Goal: Task Accomplishment & Management: Use online tool/utility

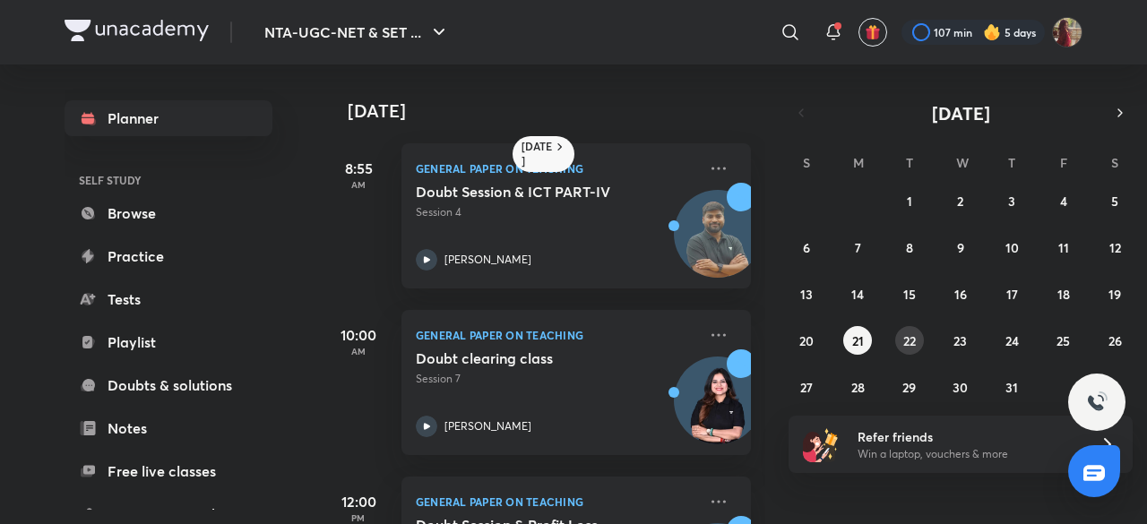
scroll to position [460, 0]
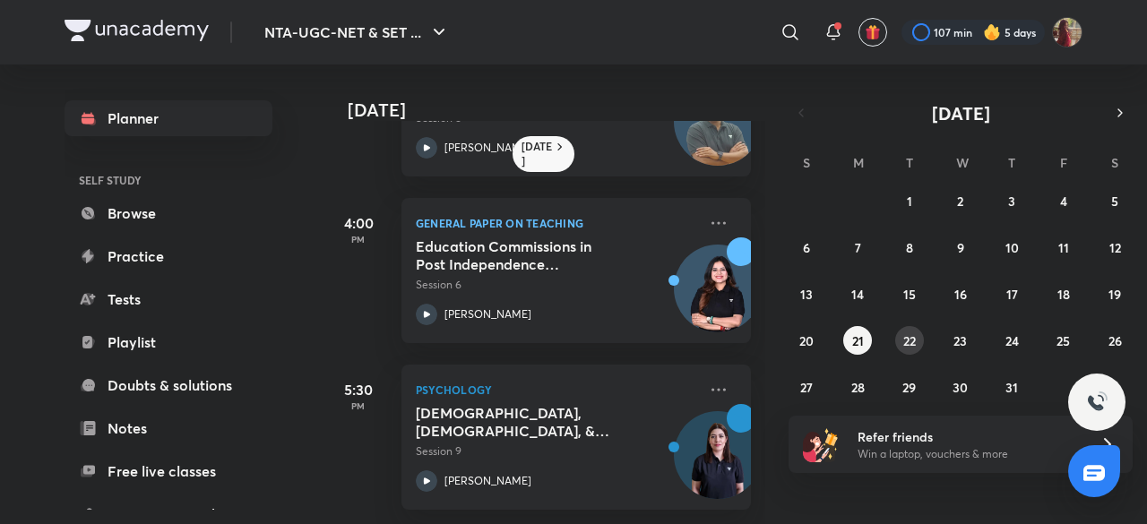
click at [914, 338] on abbr "22" at bounding box center [909, 340] width 13 height 17
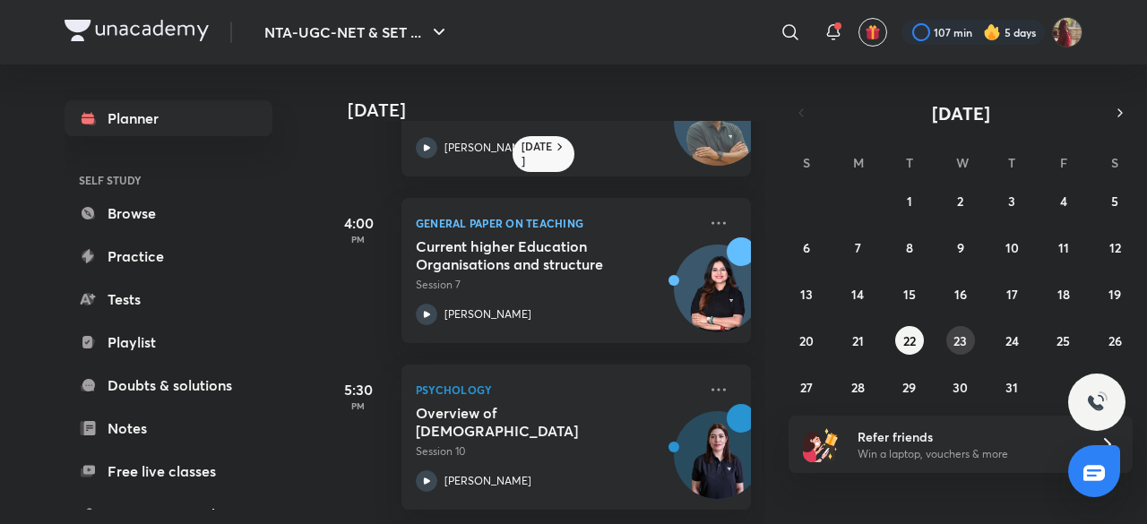
click at [950, 339] on button "23" at bounding box center [960, 340] width 29 height 29
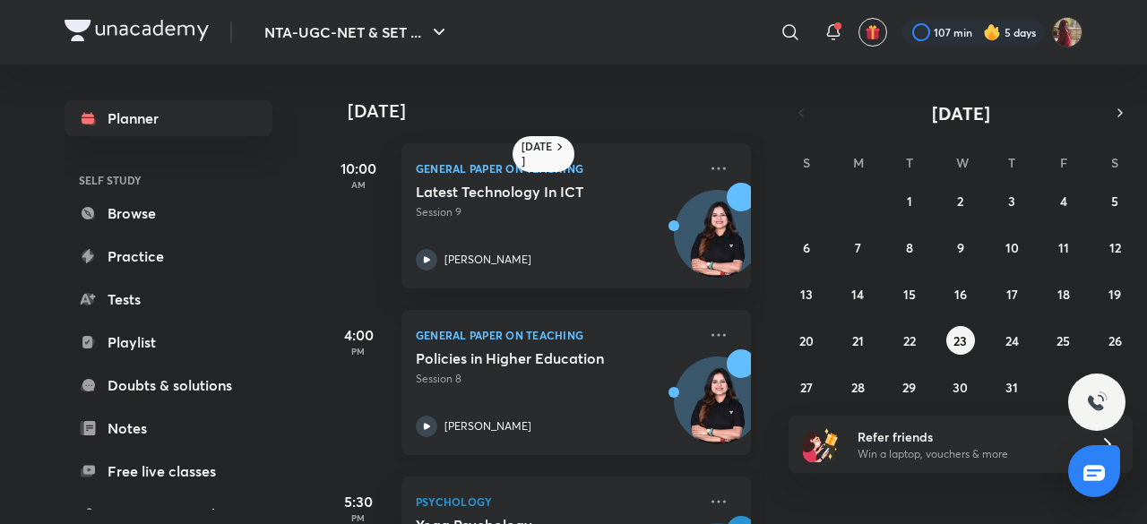
scroll to position [126, 0]
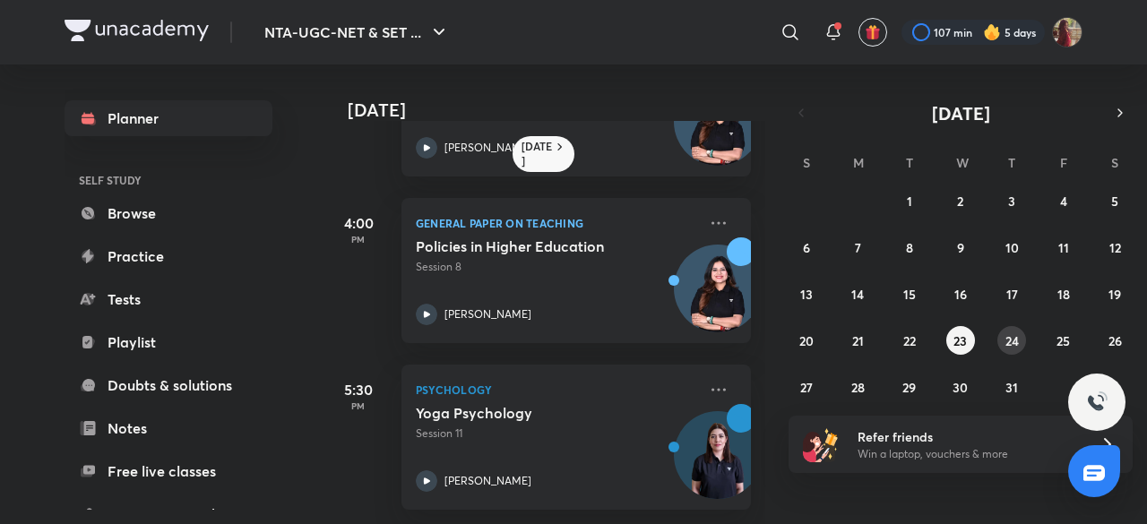
click at [1000, 338] on button "24" at bounding box center [1011, 340] width 29 height 29
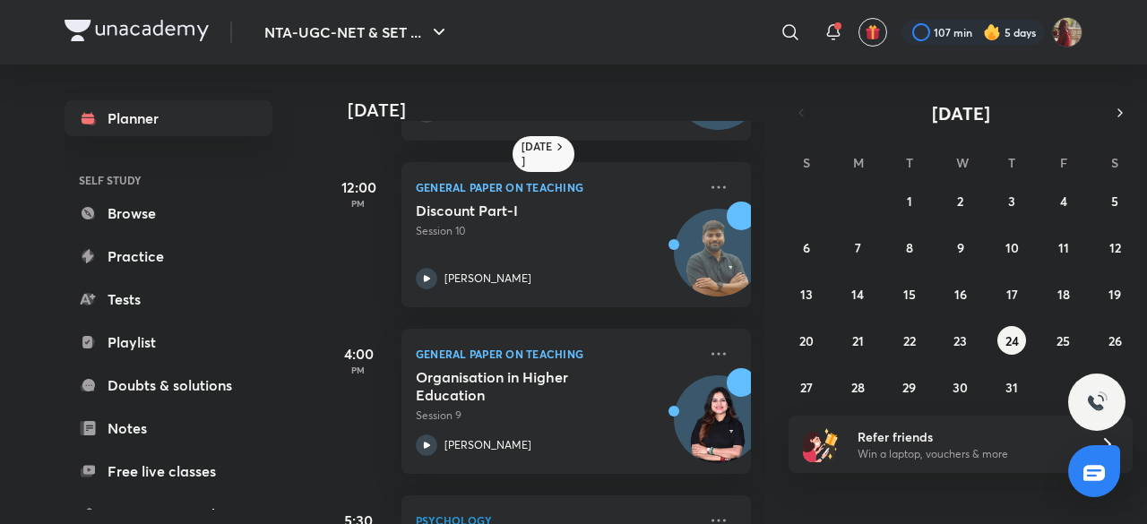
scroll to position [626, 0]
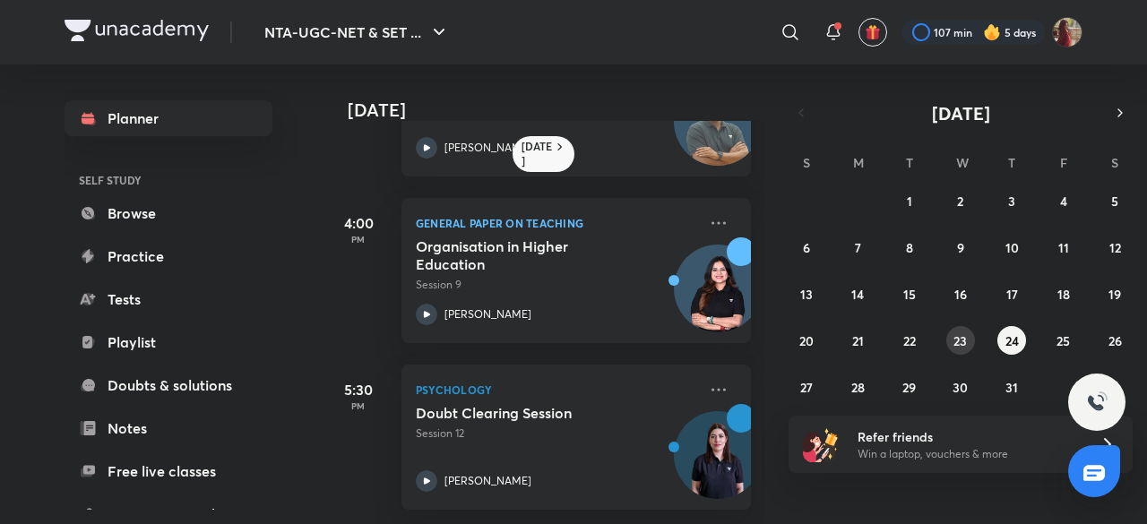
click at [967, 344] on abbr "23" at bounding box center [960, 340] width 13 height 17
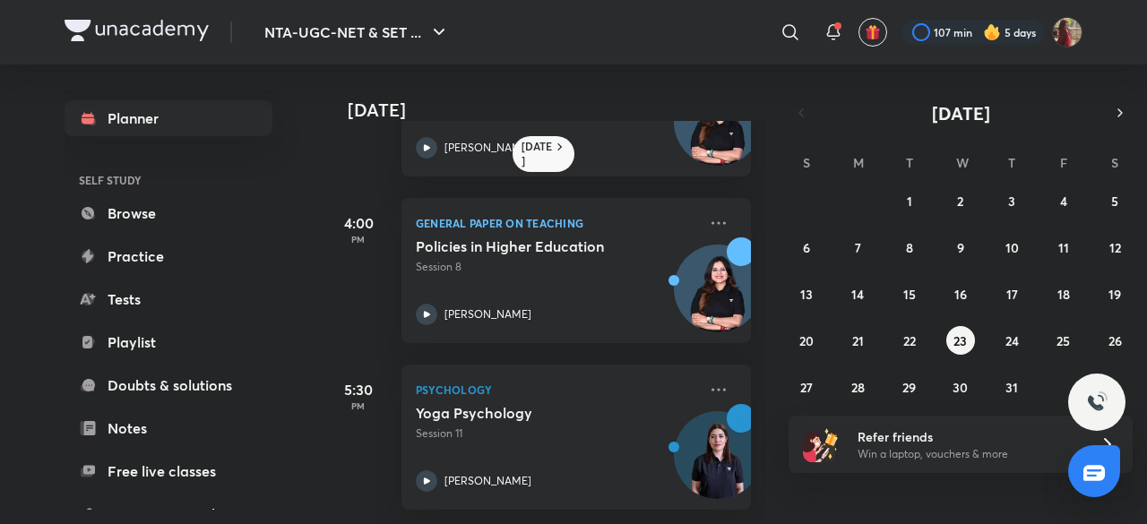
scroll to position [0, 0]
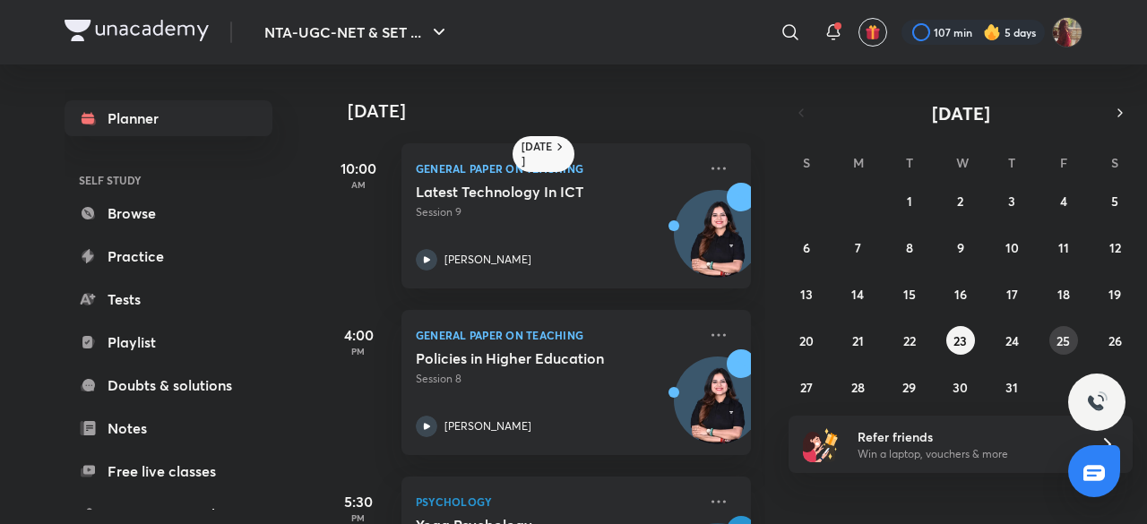
click at [1063, 340] on abbr "25" at bounding box center [1063, 340] width 13 height 17
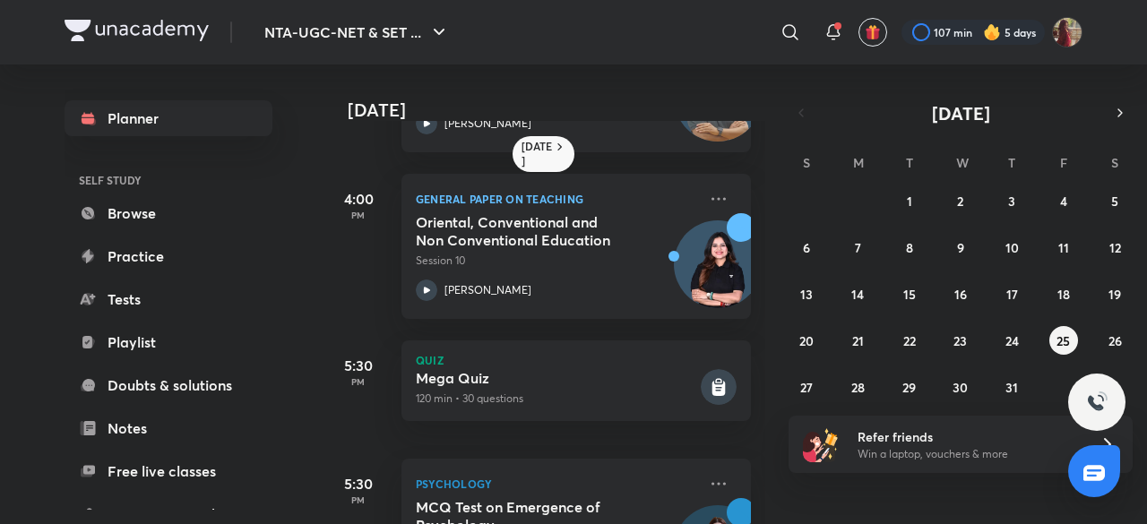
scroll to position [745, 0]
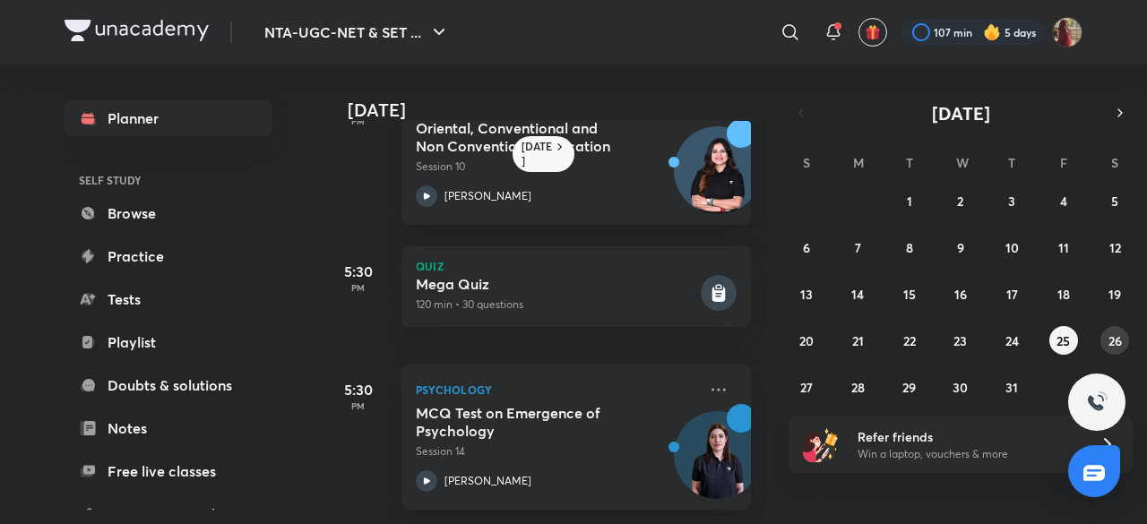
click at [1107, 341] on button "26" at bounding box center [1115, 340] width 29 height 29
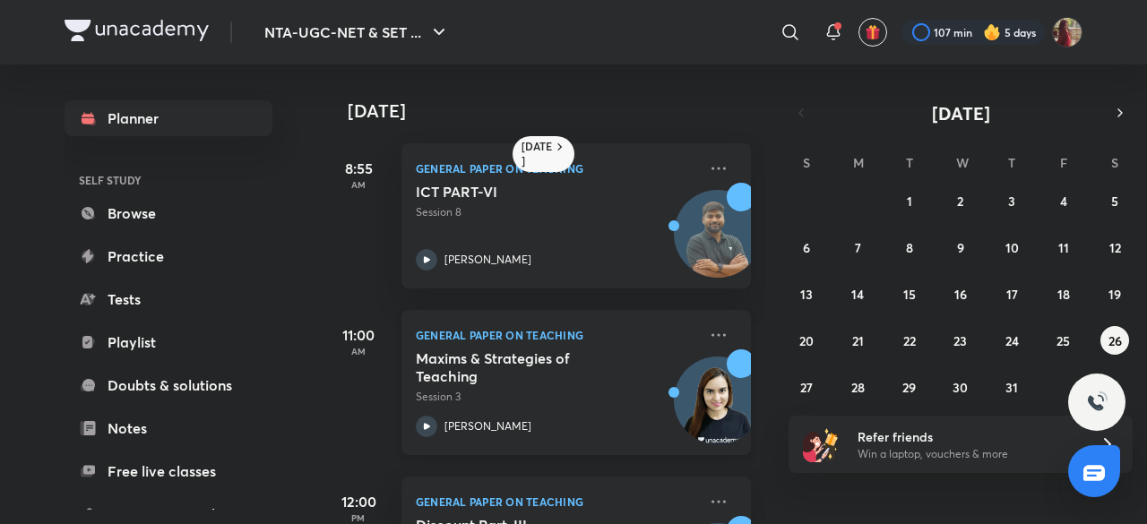
scroll to position [126, 0]
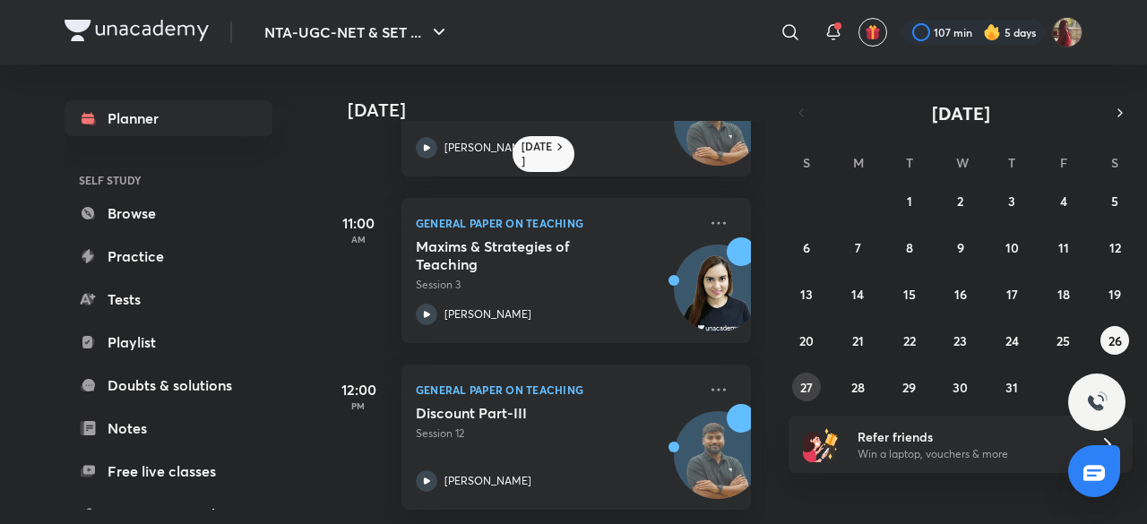
click at [800, 379] on abbr "27" at bounding box center [806, 387] width 13 height 17
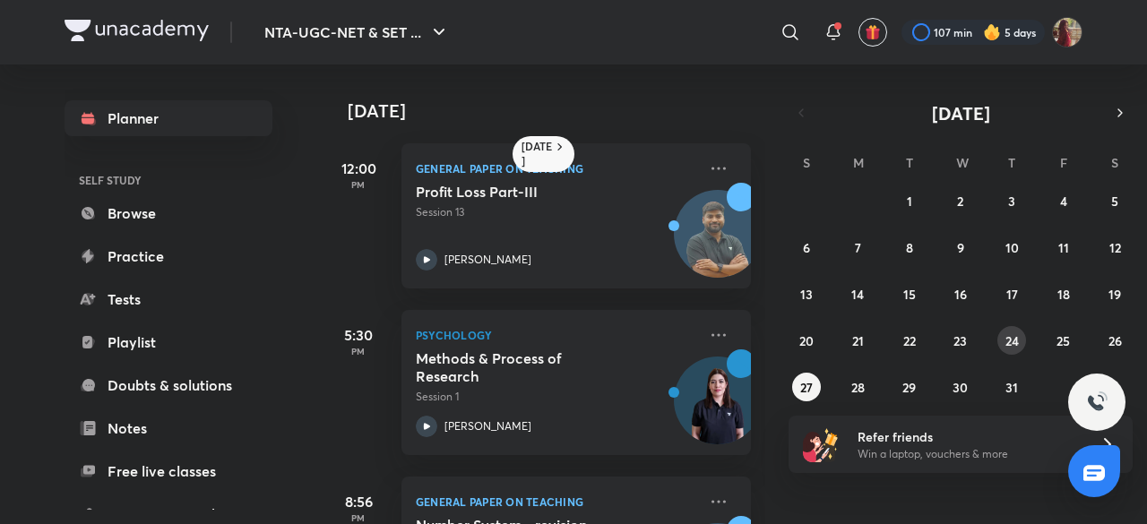
click at [1010, 349] on button "24" at bounding box center [1011, 340] width 29 height 29
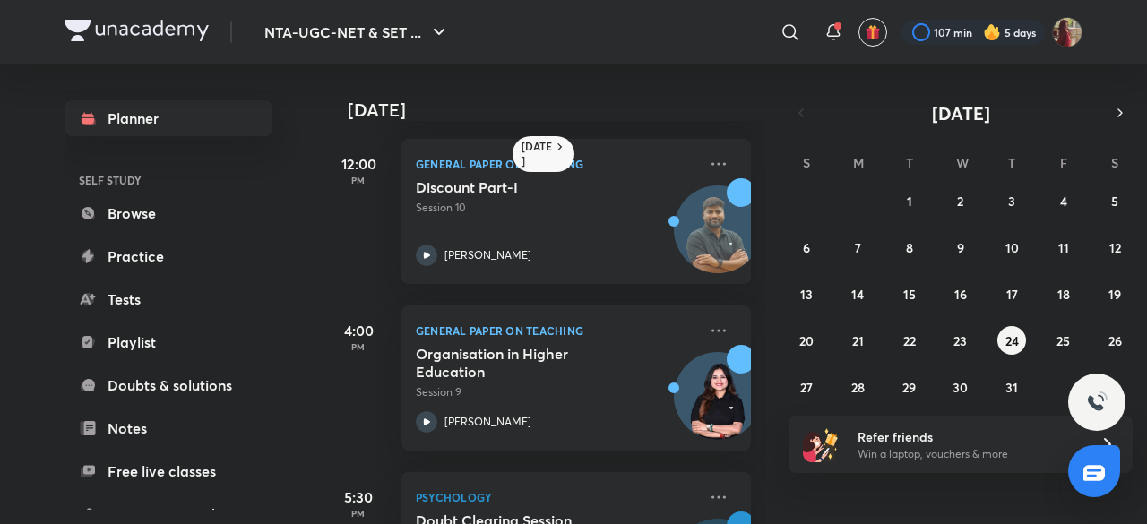
scroll to position [626, 0]
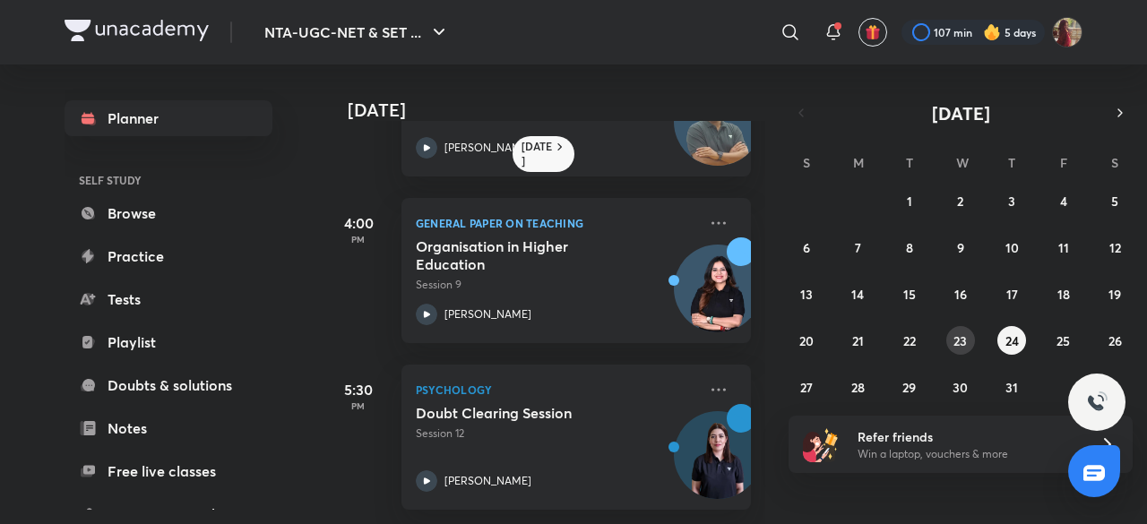
click at [974, 343] on button "23" at bounding box center [960, 340] width 29 height 29
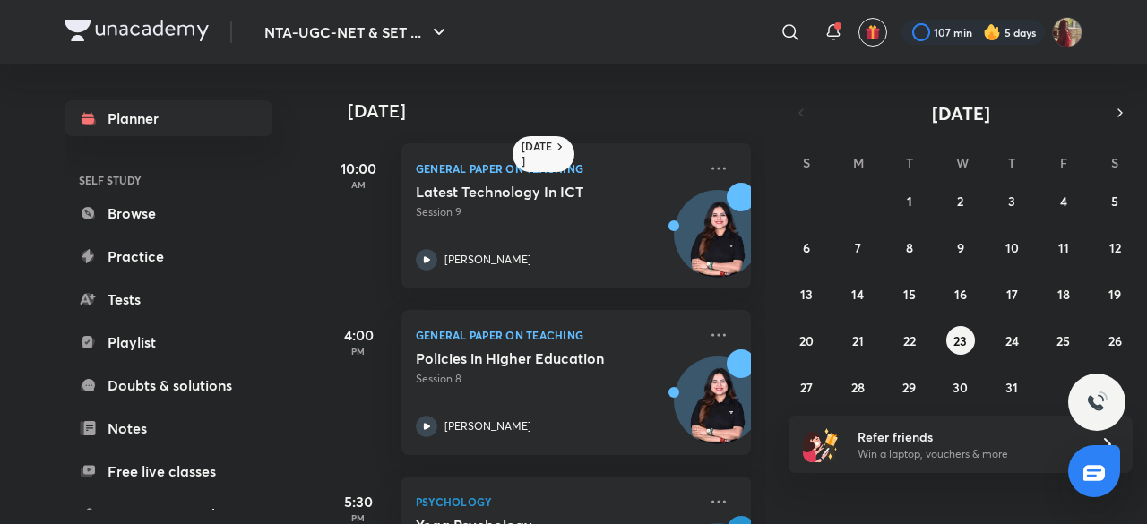
scroll to position [126, 0]
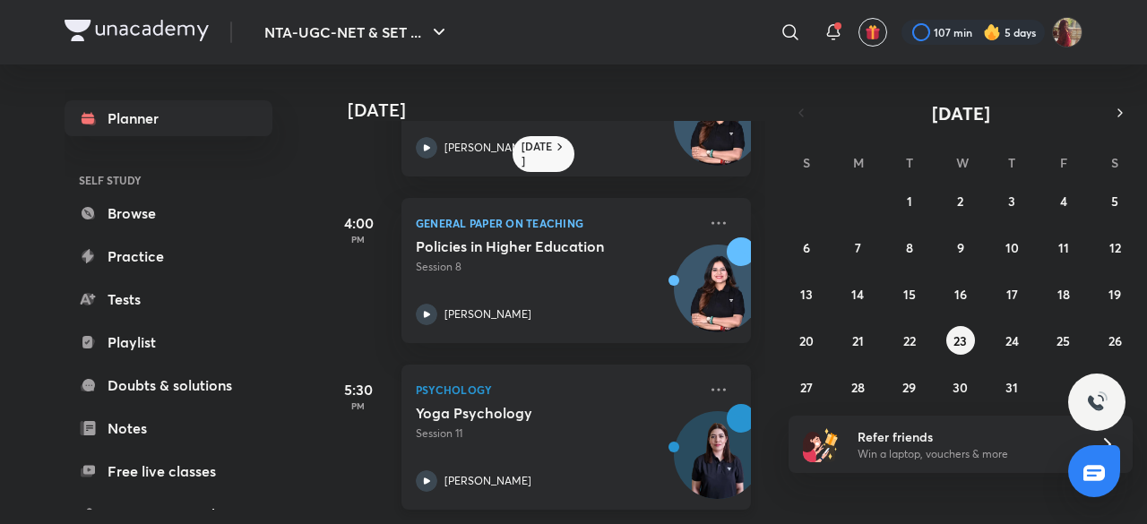
click at [433, 470] on icon at bounding box center [427, 481] width 22 height 22
click at [708, 379] on icon at bounding box center [719, 390] width 22 height 22
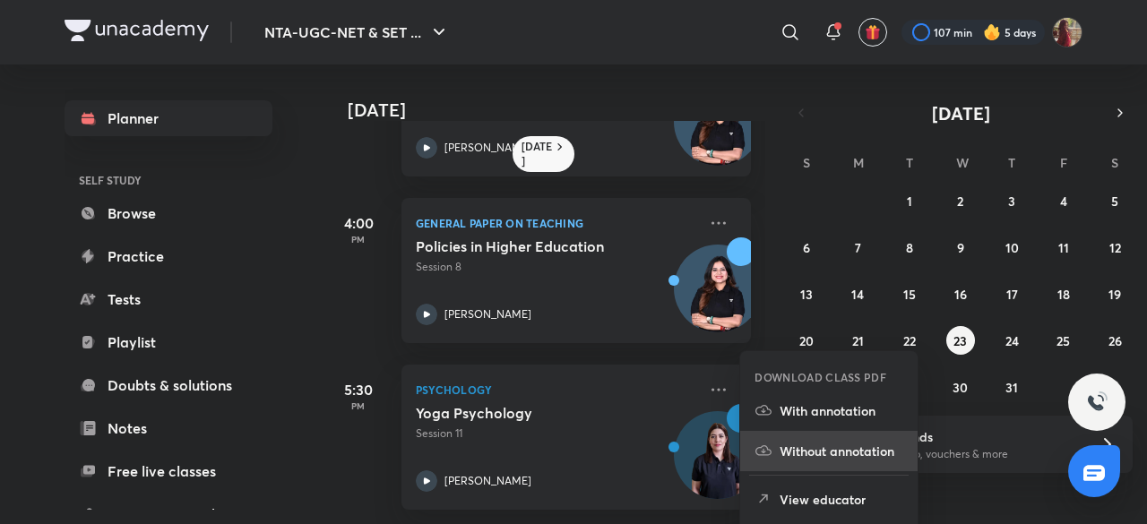
click at [816, 444] on p "Without annotation" at bounding box center [842, 451] width 124 height 19
